Goal: Transaction & Acquisition: Purchase product/service

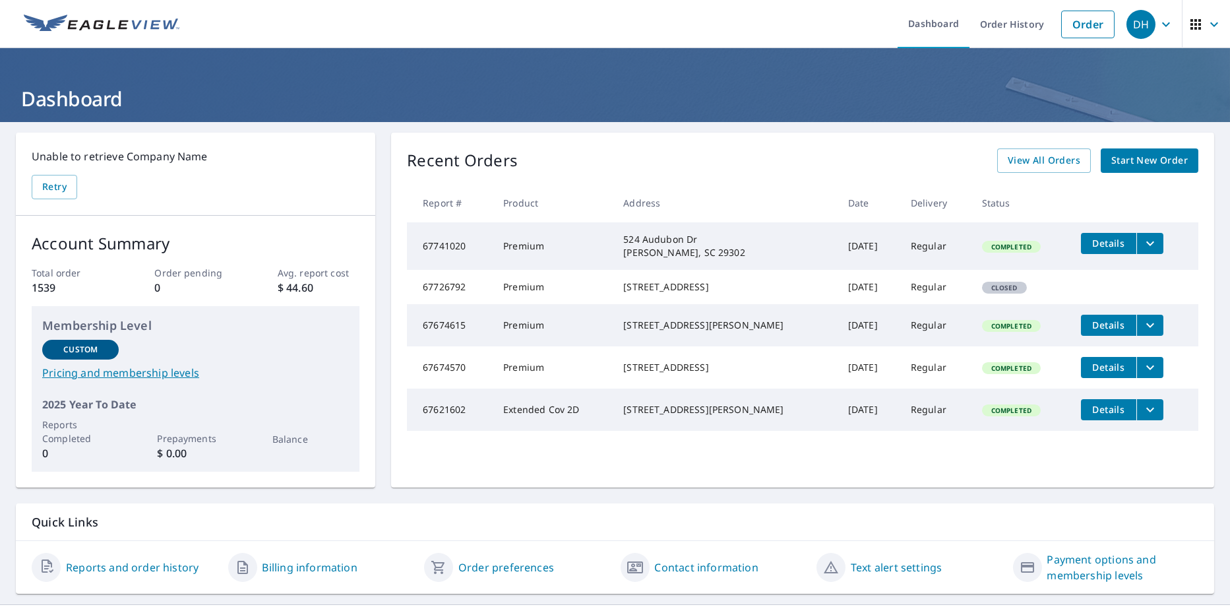
click at [1113, 162] on span "Start New Order" at bounding box center [1149, 160] width 77 height 16
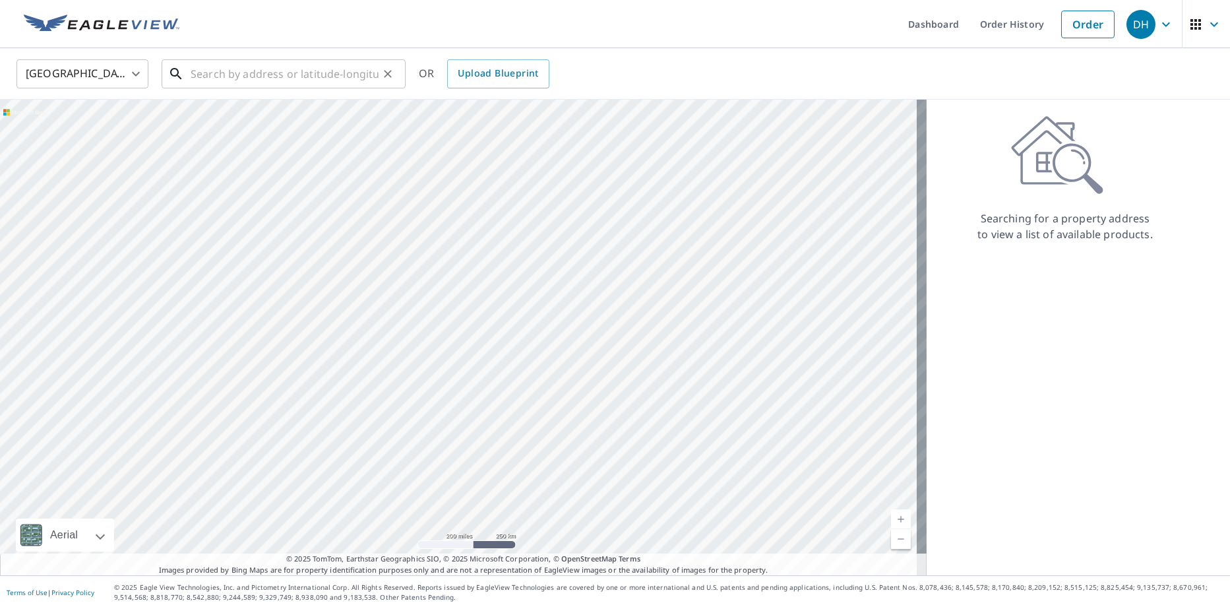
click at [215, 73] on input "text" at bounding box center [285, 73] width 188 height 37
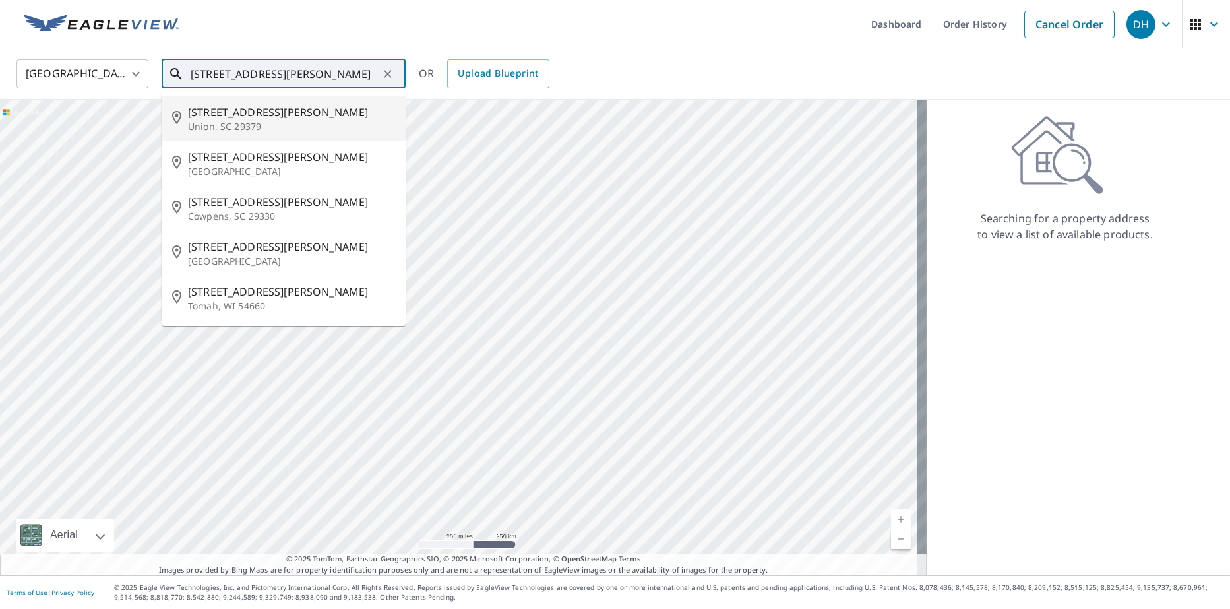
click at [241, 122] on p "Union, SC 29379" at bounding box center [291, 126] width 207 height 13
type input "[STREET_ADDRESS][PERSON_NAME]"
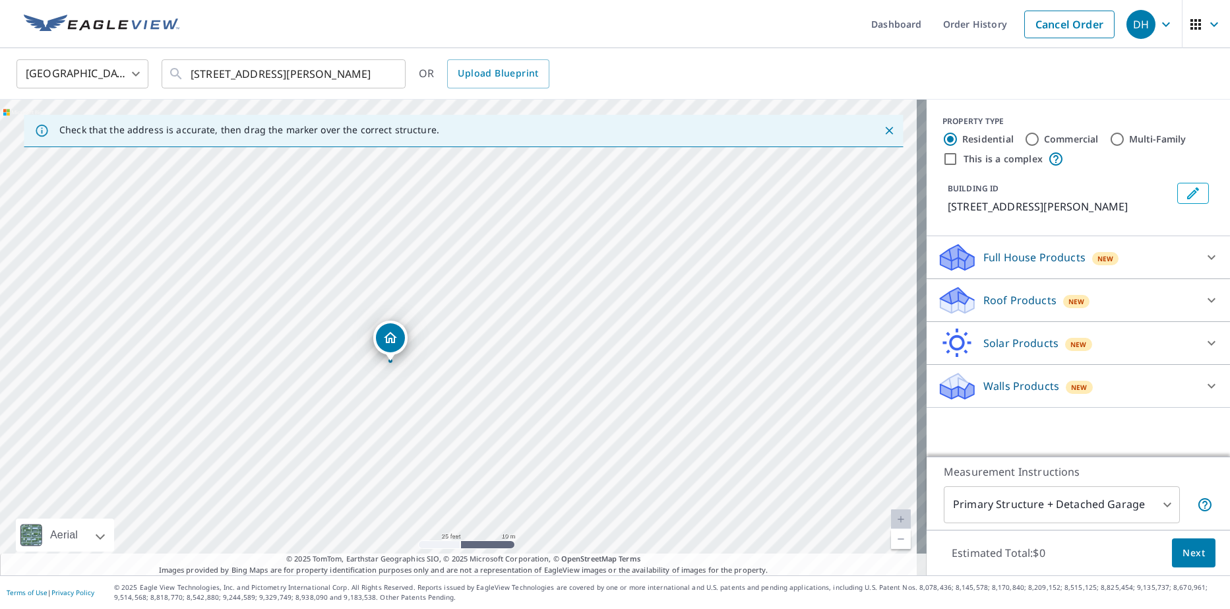
click at [1004, 301] on p "Roof Products" at bounding box center [1019, 300] width 73 height 16
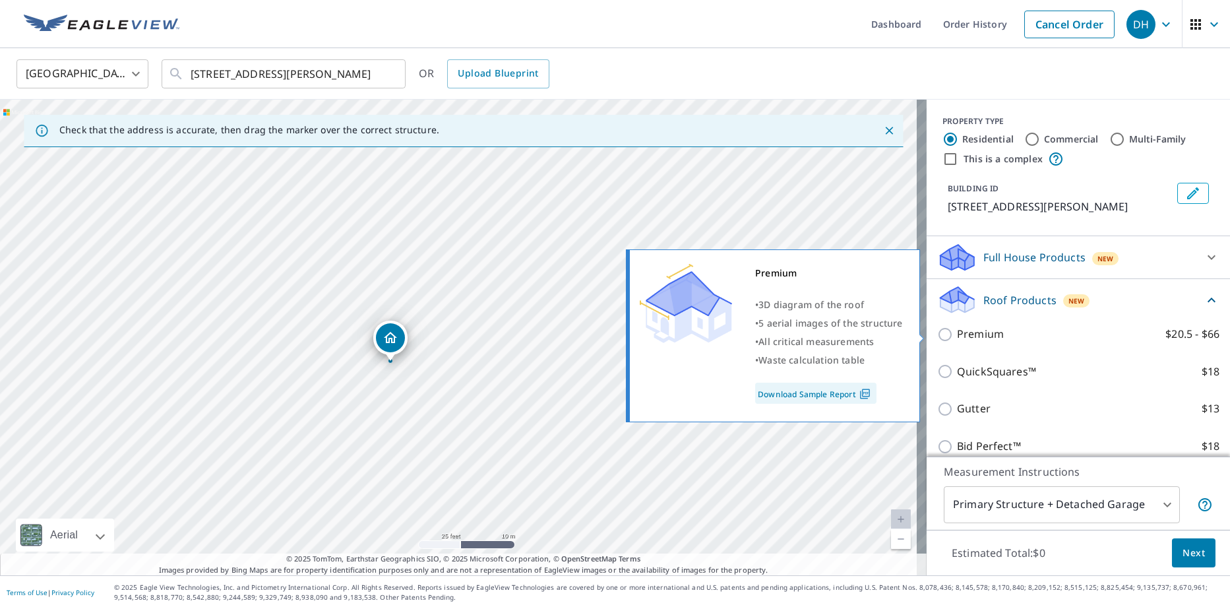
click at [938, 333] on input "Premium $20.5 - $66" at bounding box center [947, 334] width 20 height 16
checkbox input "true"
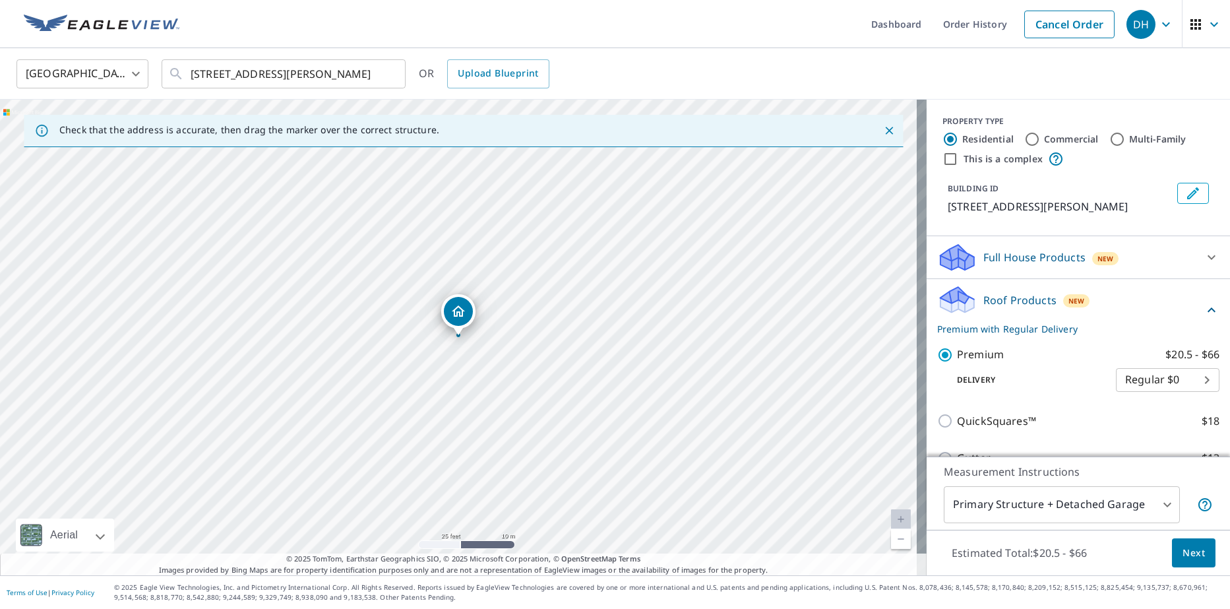
click at [1058, 501] on body "DH DH Dashboard Order History Cancel Order DH [GEOGRAPHIC_DATA] [GEOGRAPHIC_DAT…" at bounding box center [615, 304] width 1230 height 609
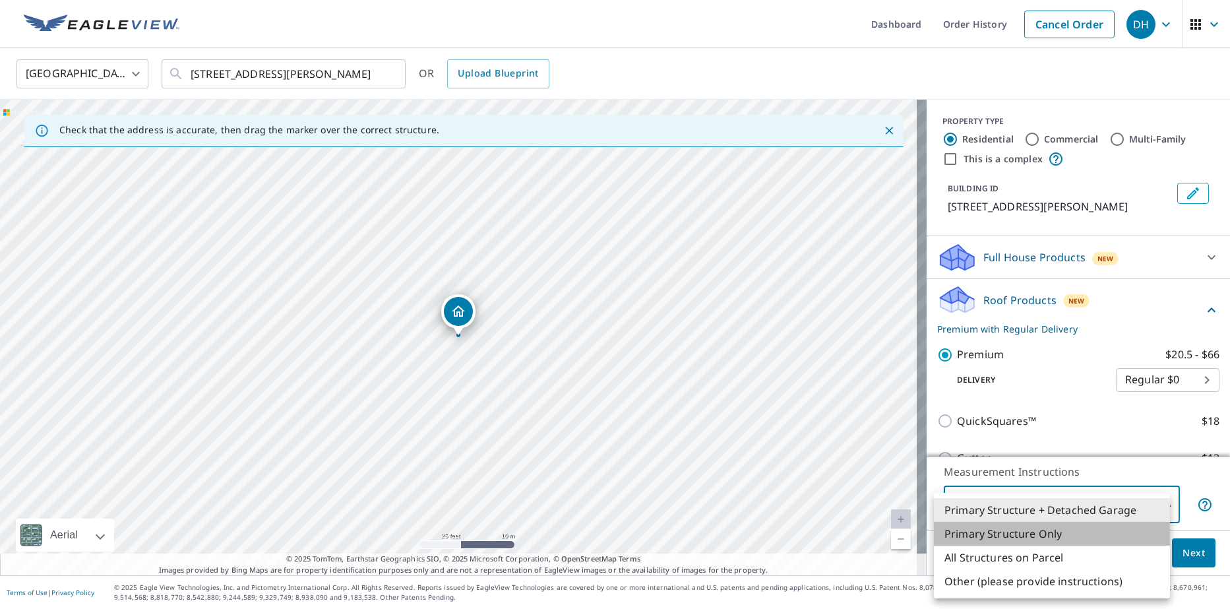
click at [1035, 539] on li "Primary Structure Only" at bounding box center [1052, 534] width 236 height 24
type input "2"
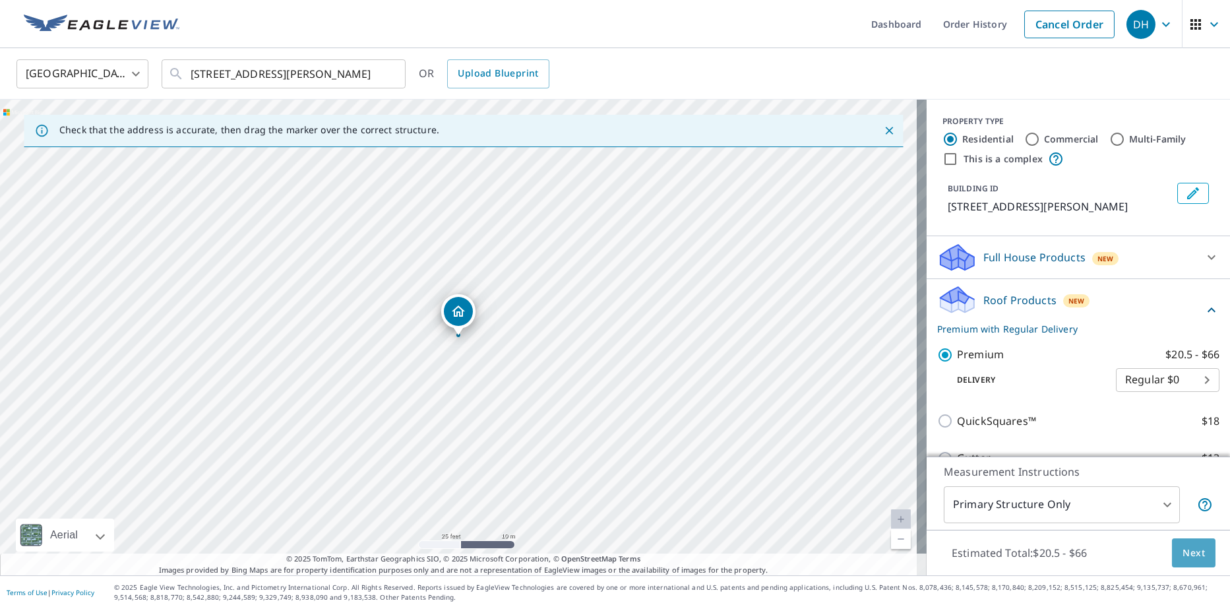
click at [1183, 554] on span "Next" at bounding box center [1194, 553] width 22 height 16
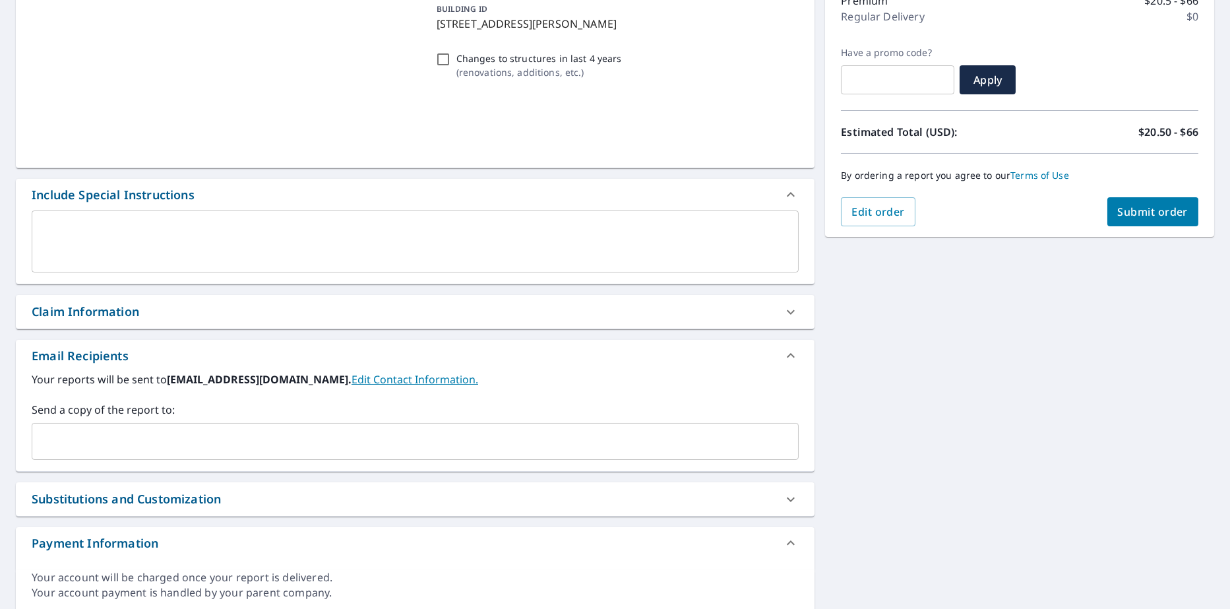
scroll to position [230, 0]
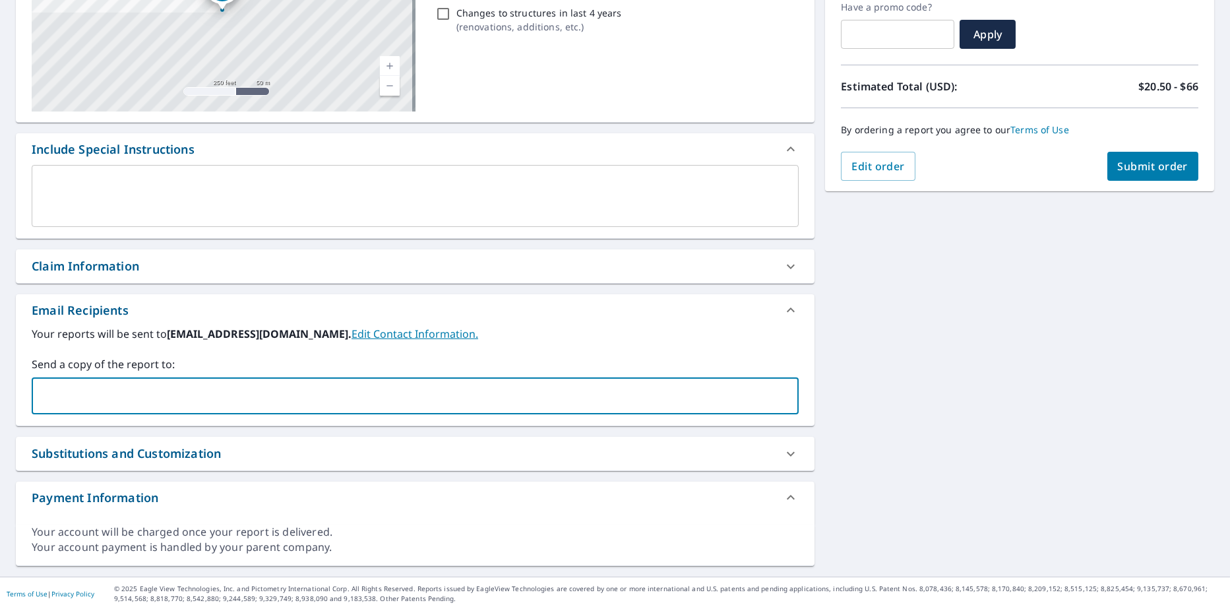
click at [238, 404] on input "text" at bounding box center [405, 395] width 735 height 25
type input "[PERSON_NAME][EMAIL_ADDRESS][PERSON_NAME][DOMAIN_NAME];"
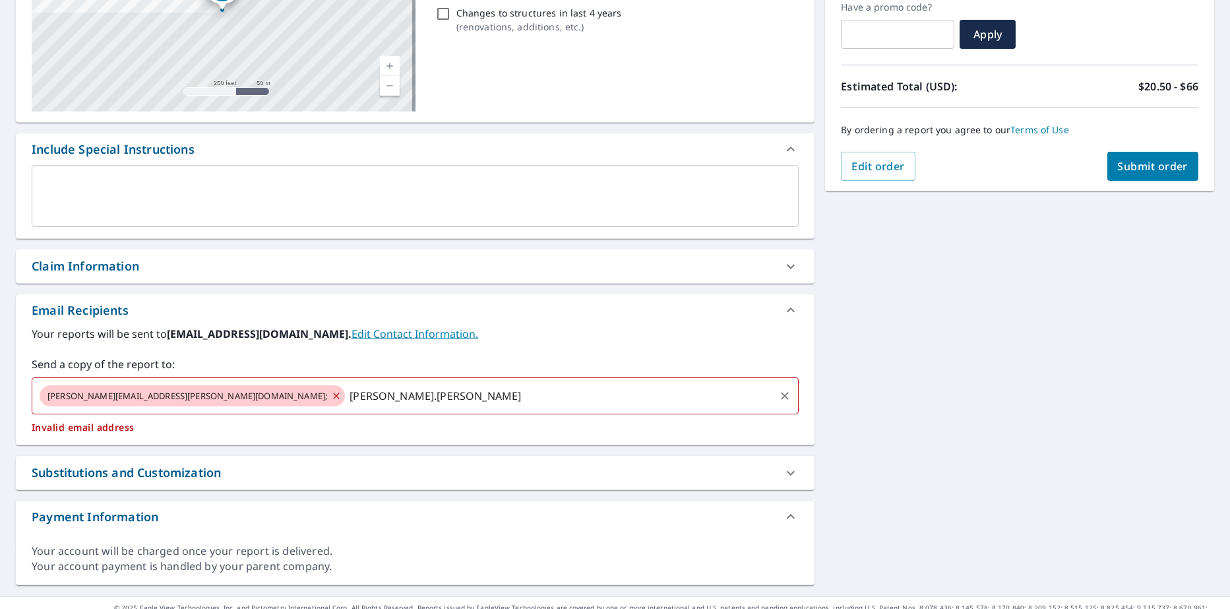
type input "[PERSON_NAME].[PERSON_NAME]"
type input "[PERSON_NAME][EMAIL_ADDRESS][PERSON_NAME][DOMAIN_NAME]"
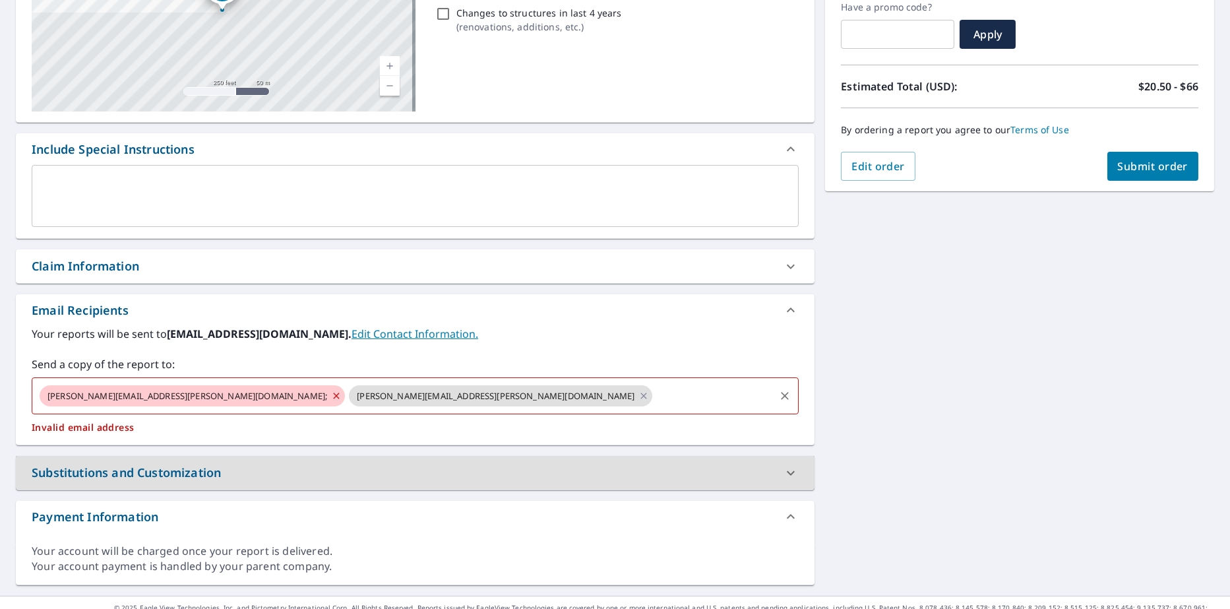
click at [174, 402] on div "[PERSON_NAME][EMAIL_ADDRESS][PERSON_NAME][DOMAIN_NAME];" at bounding box center [192, 395] width 305 height 21
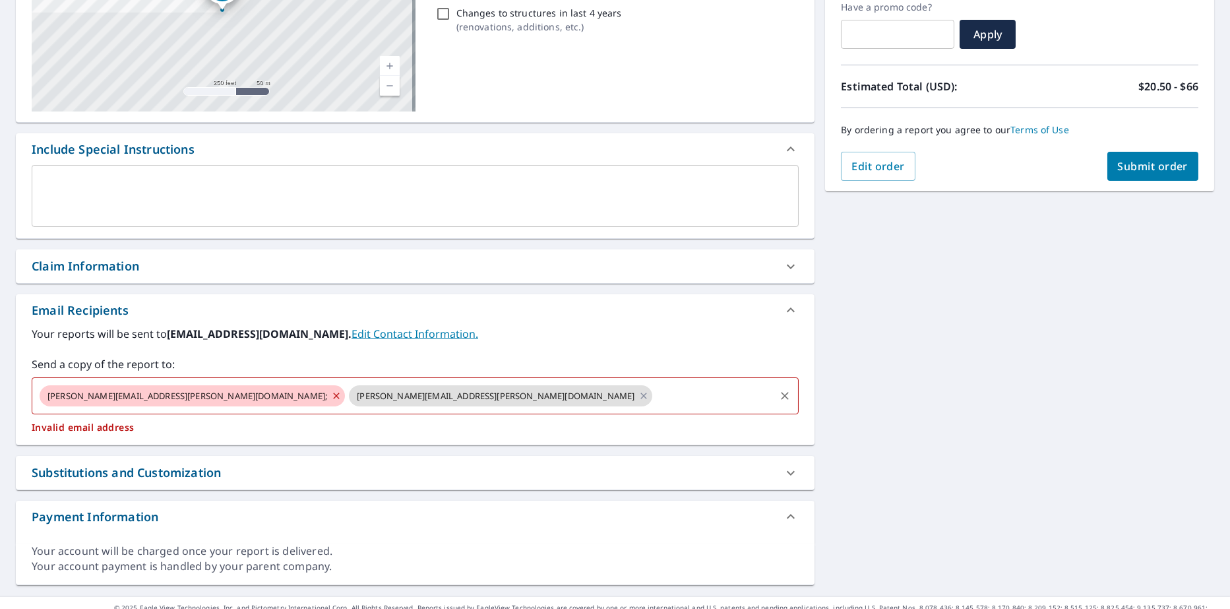
click at [173, 396] on span "[PERSON_NAME][EMAIL_ADDRESS][PERSON_NAME][DOMAIN_NAME];" at bounding box center [187, 396] width 295 height 13
click at [331, 394] on icon at bounding box center [336, 395] width 11 height 15
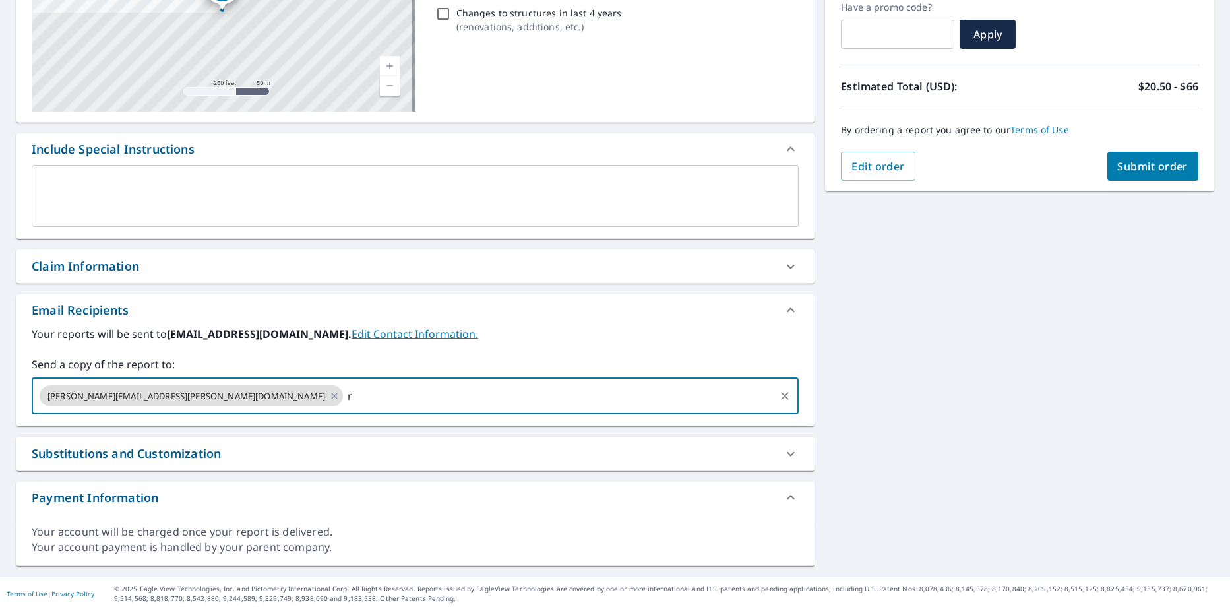
type input "[PERSON_NAME][EMAIL_ADDRESS][PERSON_NAME][DOMAIN_NAME]"
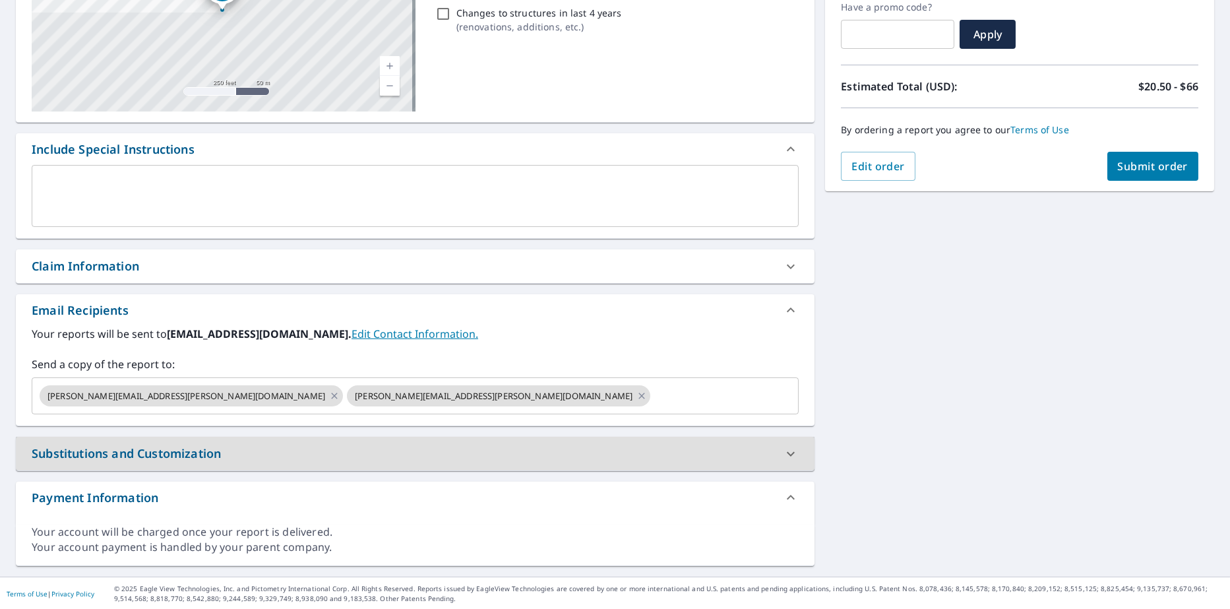
click at [1145, 171] on span "Submit order" at bounding box center [1153, 166] width 71 height 15
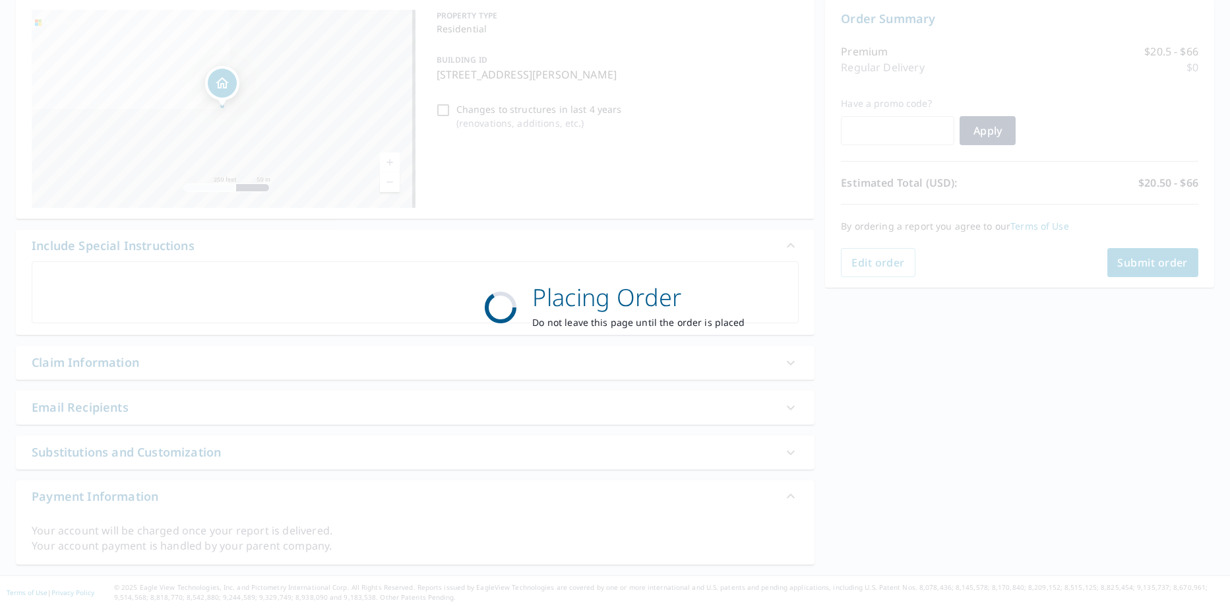
scroll to position [132, 0]
